Goal: Task Accomplishment & Management: Use online tool/utility

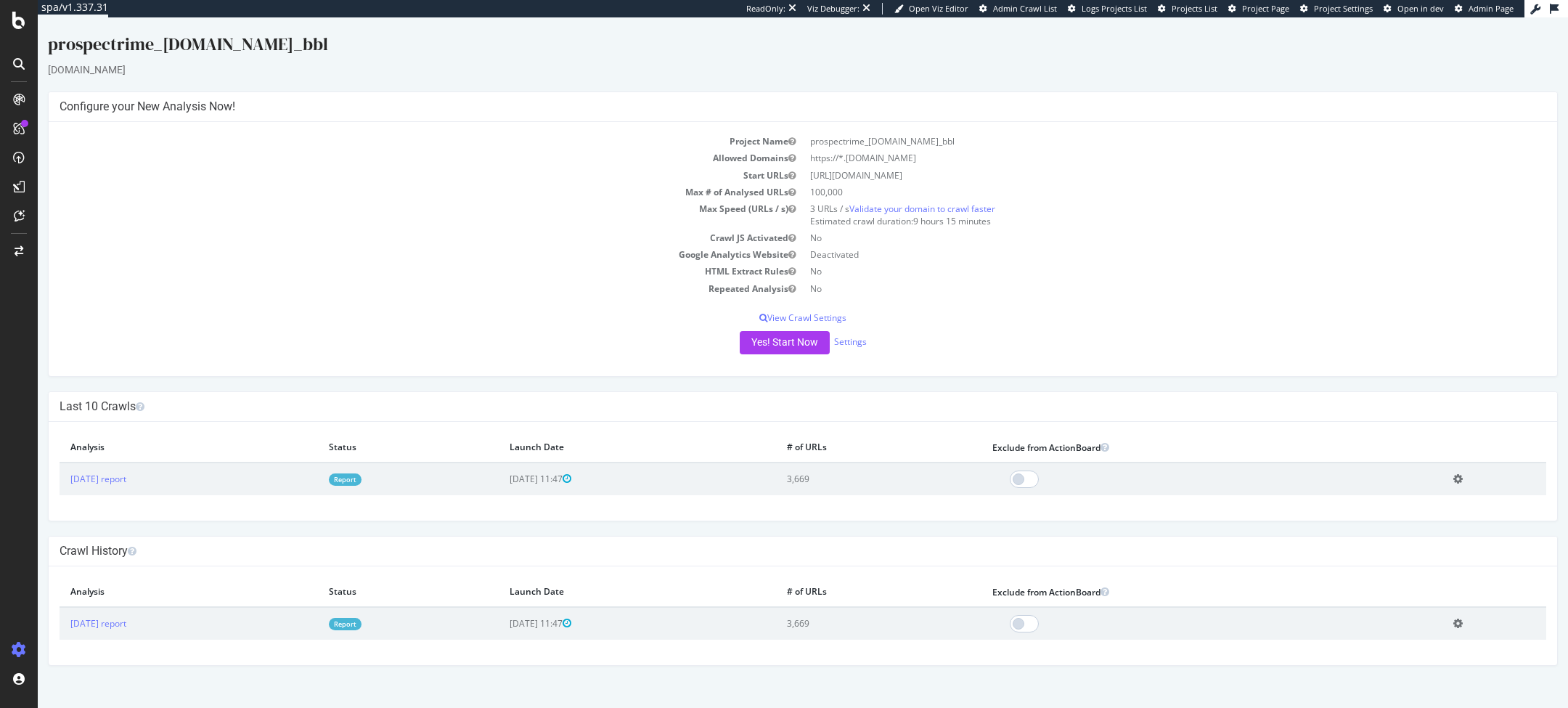
click at [392, 490] on td "Report" at bounding box center [408, 479] width 181 height 33
click at [362, 480] on link "Report" at bounding box center [345, 480] width 33 height 12
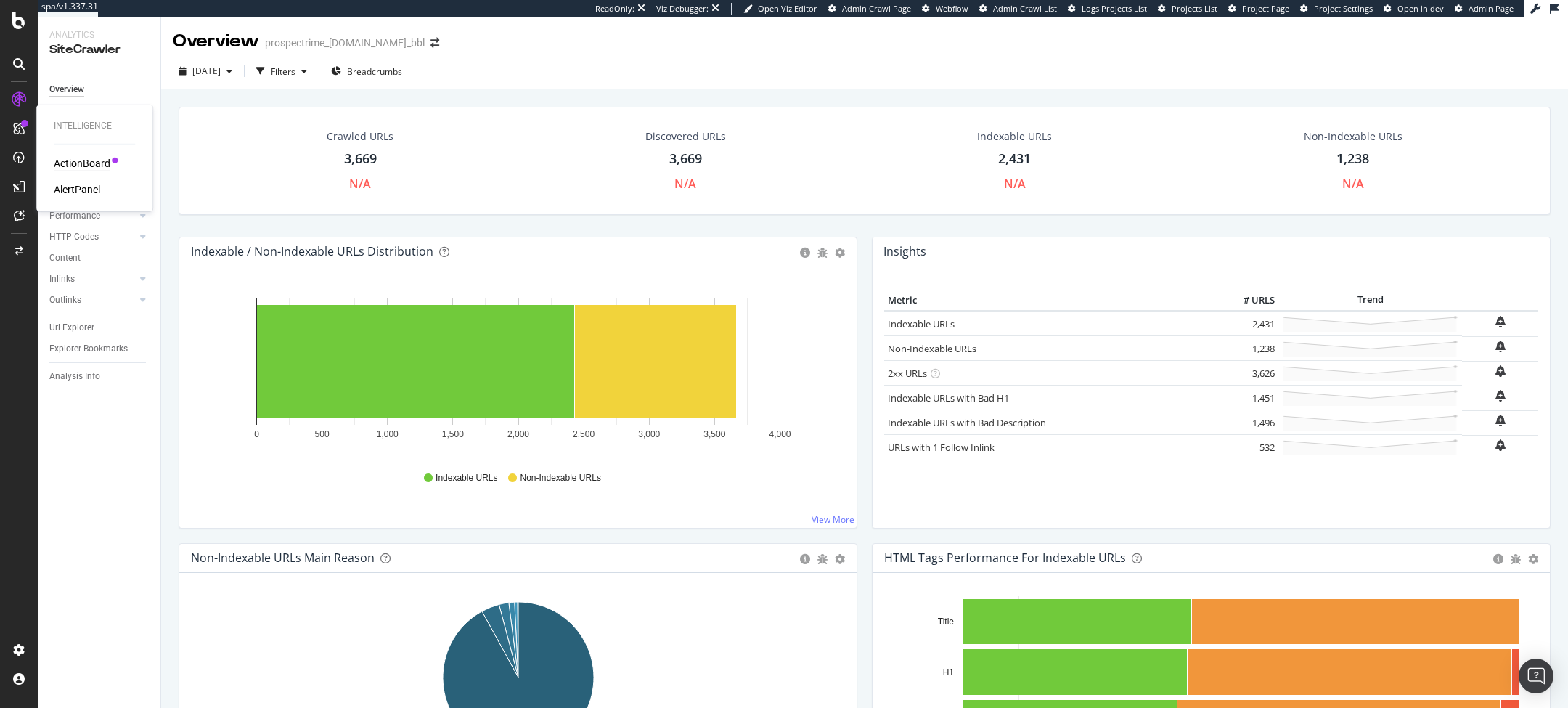
click at [85, 160] on div "ActionBoard" at bounding box center [82, 163] width 56 height 15
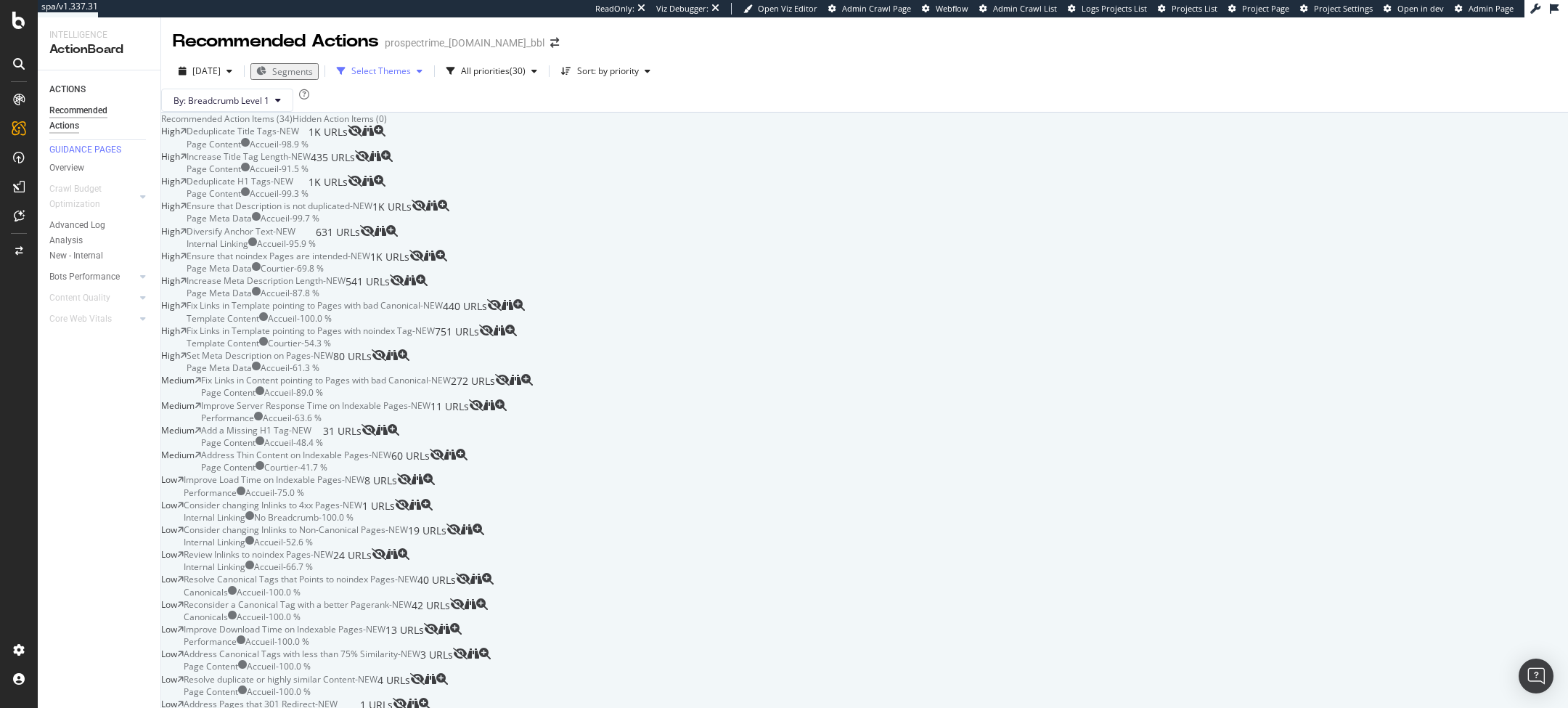
click at [410, 72] on div "Select Themes" at bounding box center [381, 71] width 60 height 8
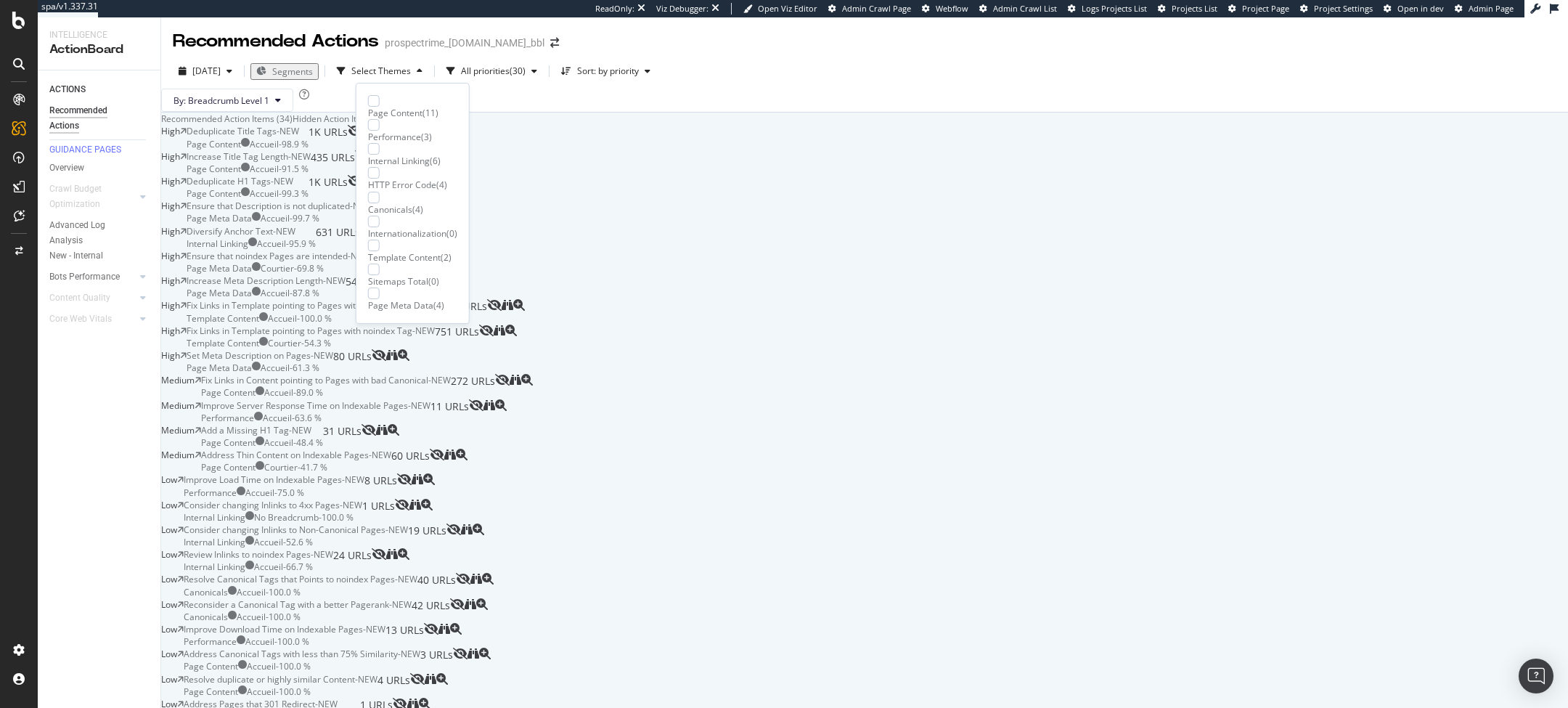
click at [583, 125] on div "Recommended Action Items (34) Hidden Action Items (0)" at bounding box center [864, 118] width 1407 height 12
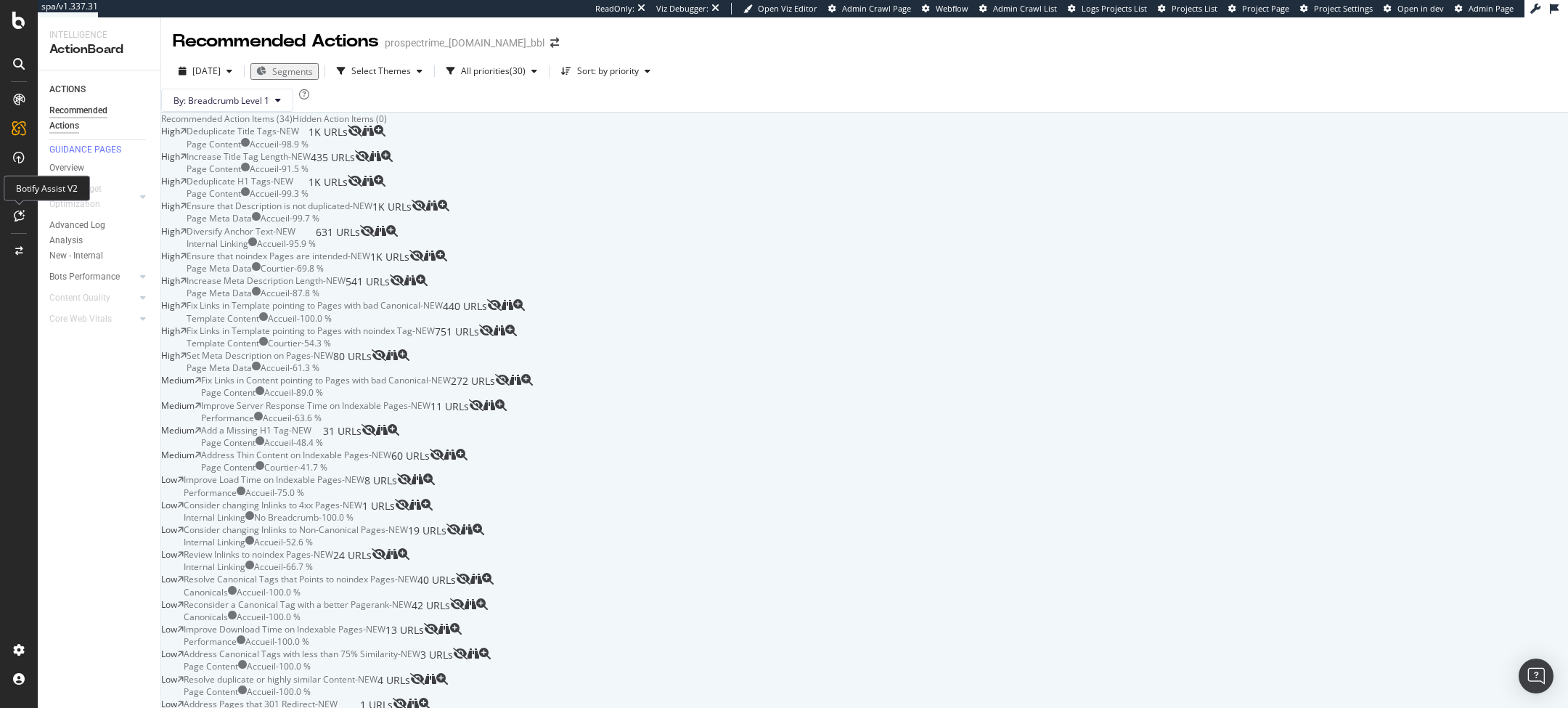
click at [18, 213] on icon at bounding box center [19, 215] width 11 height 11
